Goal: Navigation & Orientation: Go to known website

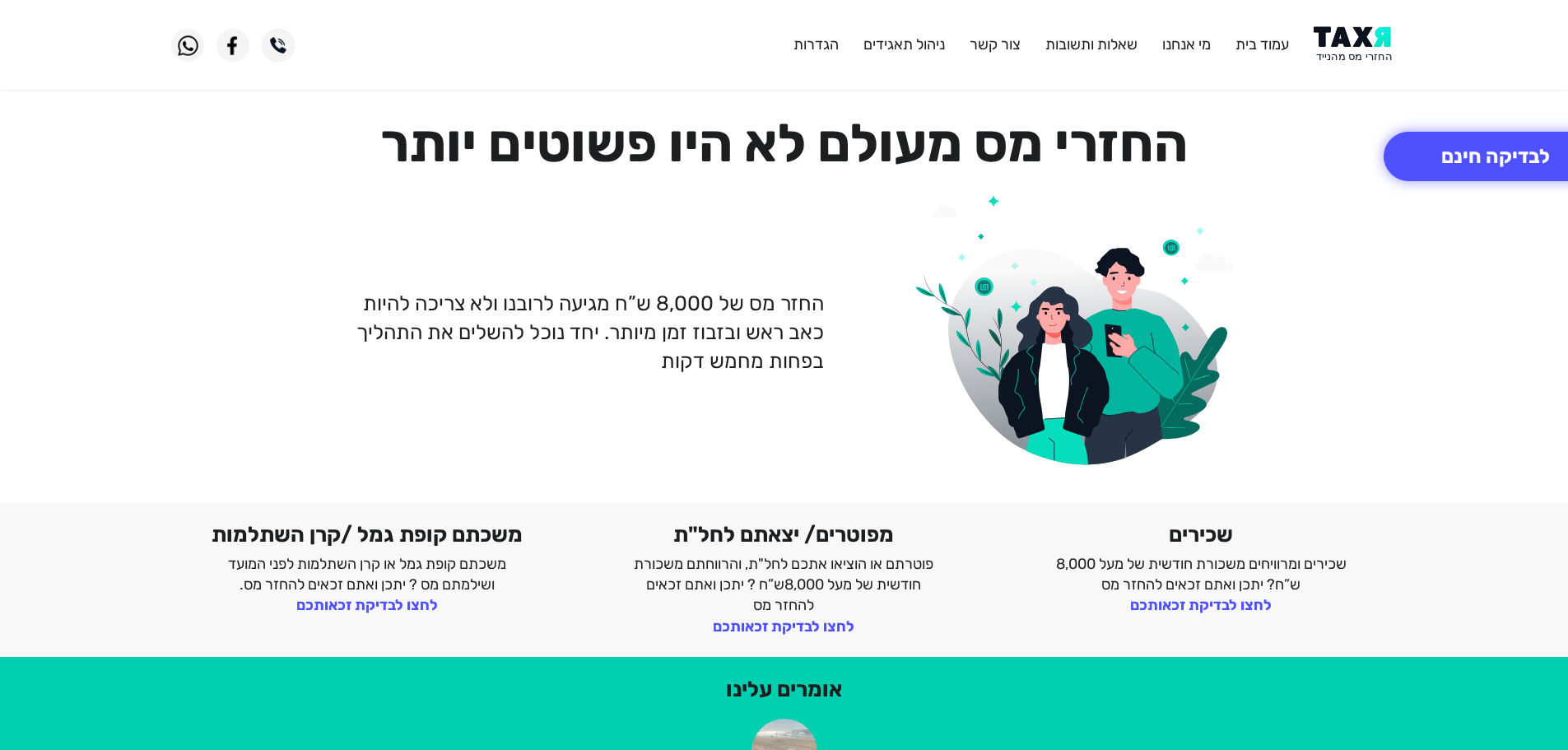
click at [1347, 48] on img at bounding box center [1355, 45] width 83 height 37
click at [1353, 49] on img at bounding box center [1355, 45] width 83 height 37
click at [1350, 30] on img at bounding box center [1355, 45] width 83 height 37
click at [1338, 49] on img at bounding box center [1355, 45] width 83 height 37
click at [1344, 44] on img at bounding box center [1355, 45] width 83 height 37
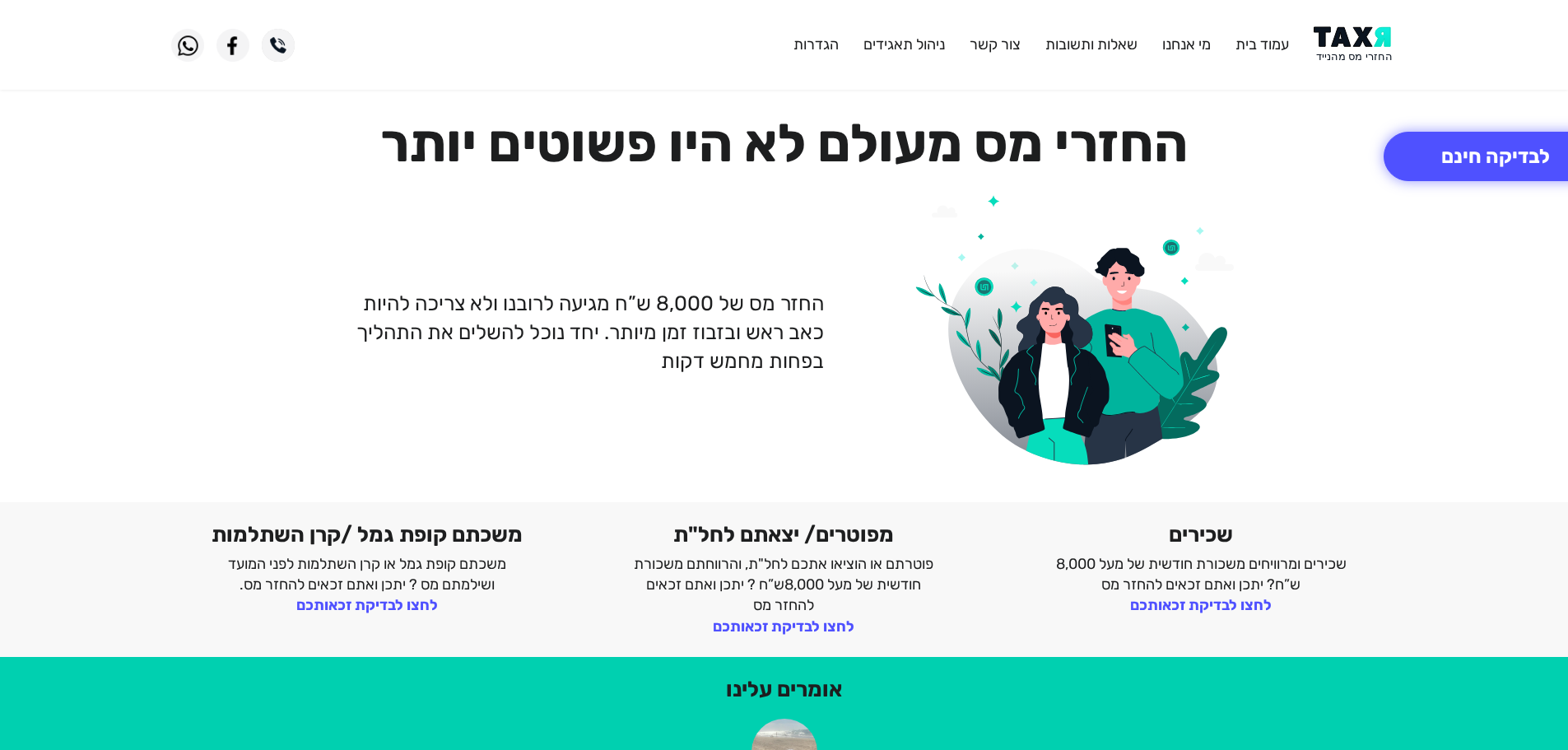
click at [1357, 54] on img at bounding box center [1355, 45] width 83 height 37
